Goal: Browse casually: Explore the website without a specific task or goal

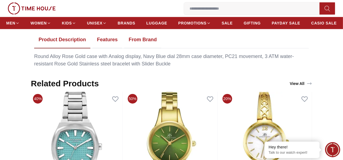
scroll to position [358, 0]
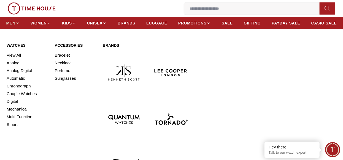
click at [14, 23] on span "MEN" at bounding box center [10, 23] width 9 height 6
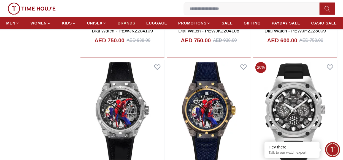
scroll to position [799, 0]
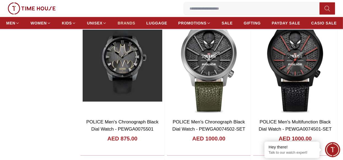
scroll to position [1736, 0]
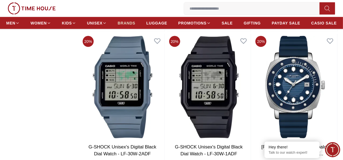
scroll to position [1983, 0]
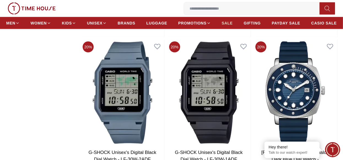
click at [226, 21] on span "SALE" at bounding box center [227, 23] width 11 height 6
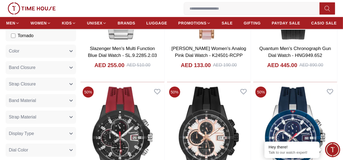
scroll to position [330, 0]
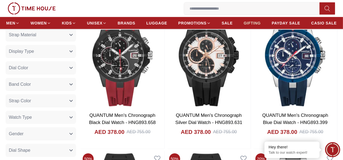
click at [253, 22] on span "GIFTING" at bounding box center [252, 23] width 17 height 6
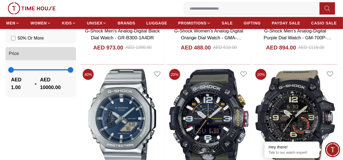
scroll to position [606, 0]
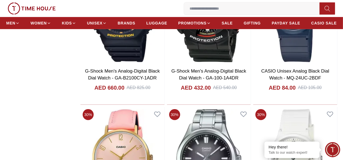
scroll to position [1653, 0]
